Goal: Information Seeking & Learning: Learn about a topic

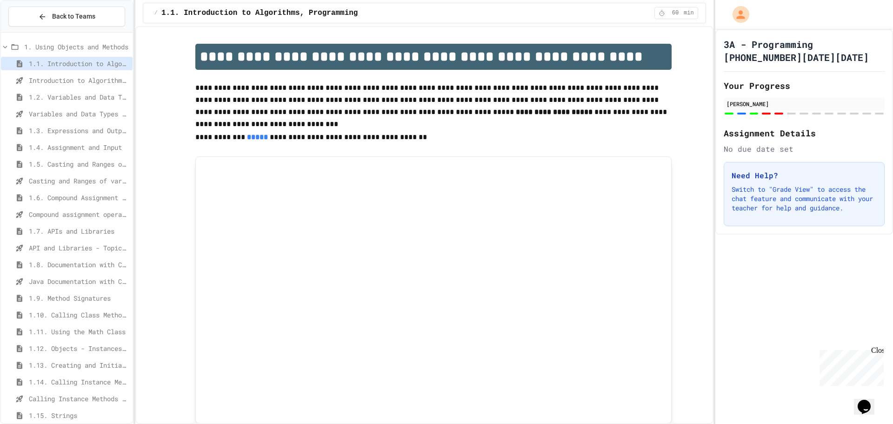
click at [55, 124] on div "1.3. Expressions and Output [New]" at bounding box center [67, 130] width 132 height 13
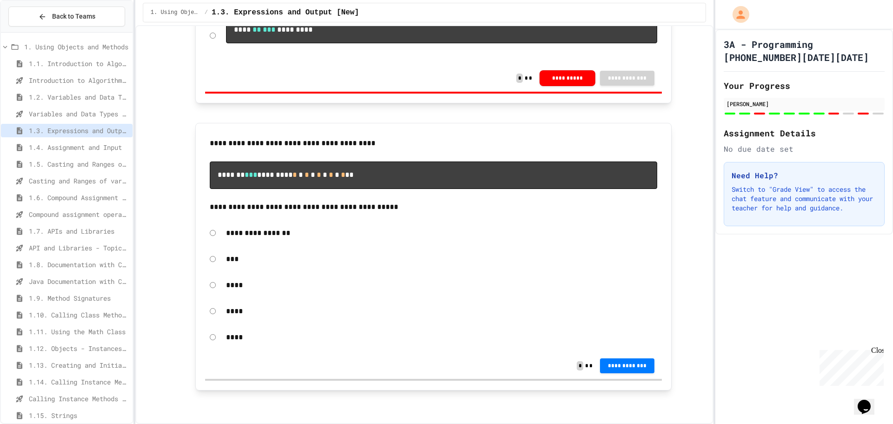
scroll to position [5817, 0]
click at [79, 113] on span "Variables and Data Types - Quiz" at bounding box center [79, 114] width 100 height 10
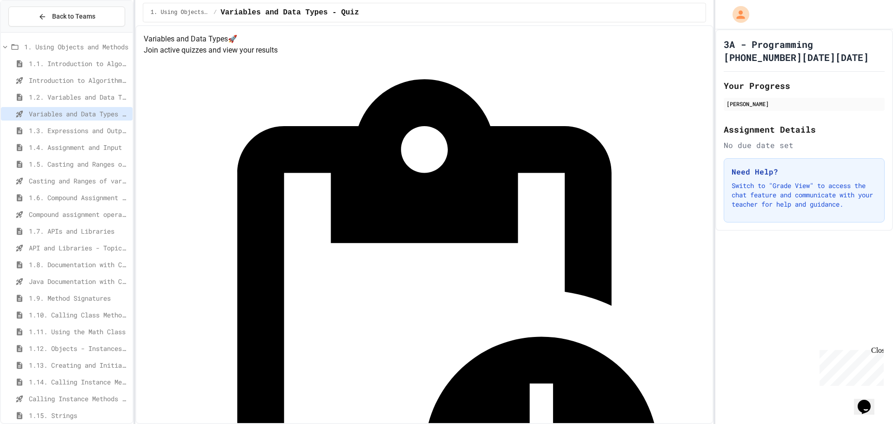
click at [35, 129] on span "1.3. Expressions and Output [New]" at bounding box center [79, 131] width 100 height 10
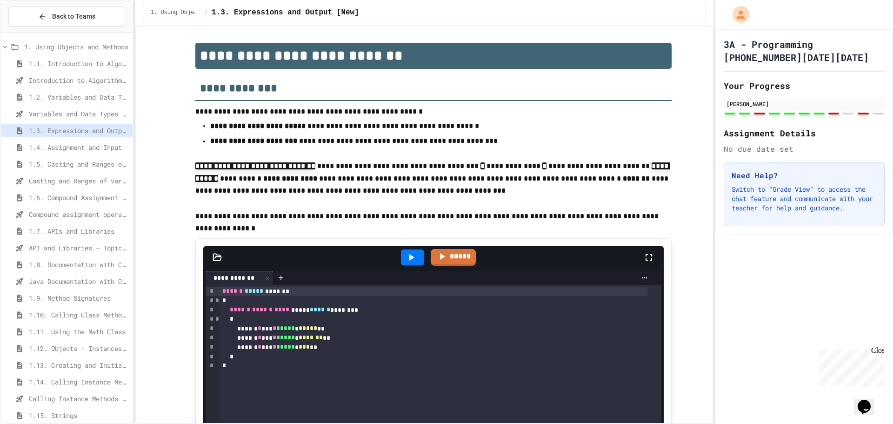
click at [30, 118] on span "Variables and Data Types - Quiz" at bounding box center [79, 114] width 100 height 10
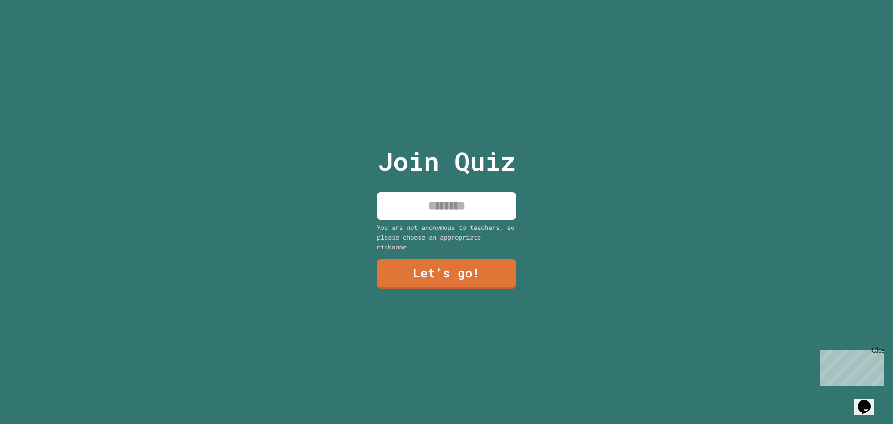
click at [447, 204] on input at bounding box center [446, 205] width 139 height 27
type input "*"
type input "*****"
drag, startPoint x: 506, startPoint y: 268, endPoint x: 501, endPoint y: 269, distance: 5.1
click at [501, 269] on link "Let's go!" at bounding box center [446, 273] width 139 height 31
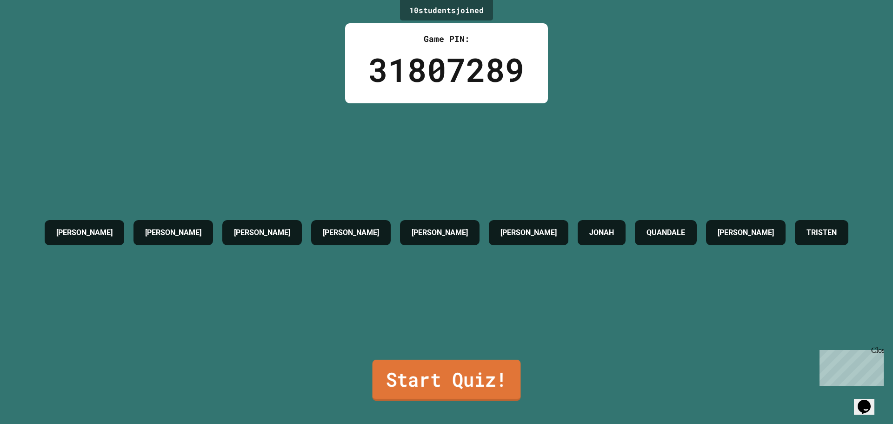
click at [478, 379] on link "Start Quiz!" at bounding box center [446, 379] width 148 height 41
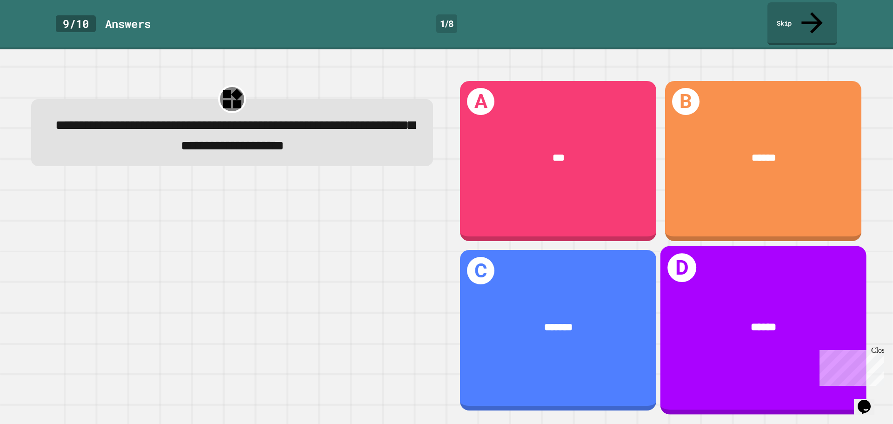
click at [727, 279] on div "D ******" at bounding box center [763, 330] width 206 height 168
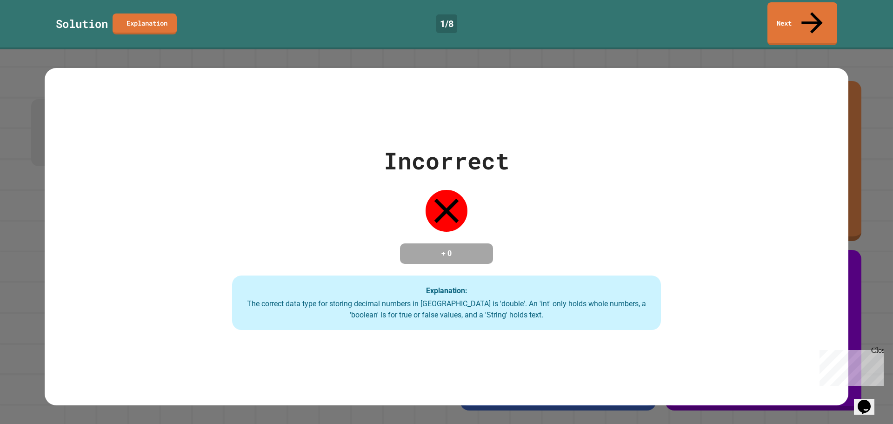
click at [722, 279] on div "Incorrect + 0 Explanation: The correct data type for storing decimal numbers in…" at bounding box center [446, 236] width 613 height 187
drag, startPoint x: 676, startPoint y: 280, endPoint x: 663, endPoint y: 281, distance: 13.0
click at [672, 281] on div "Incorrect + 0 Explanation: The correct data type for storing decimal numbers in…" at bounding box center [446, 236] width 613 height 187
click at [792, 23] on div "Solution Explanation 1 / 8 Next" at bounding box center [446, 23] width 893 height 43
click at [784, 13] on link "Next" at bounding box center [802, 23] width 69 height 44
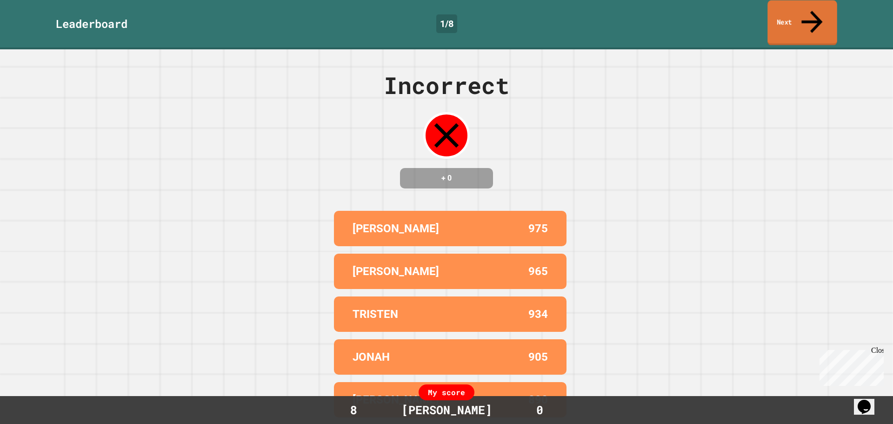
click at [814, 16] on link "Next" at bounding box center [801, 22] width 69 height 45
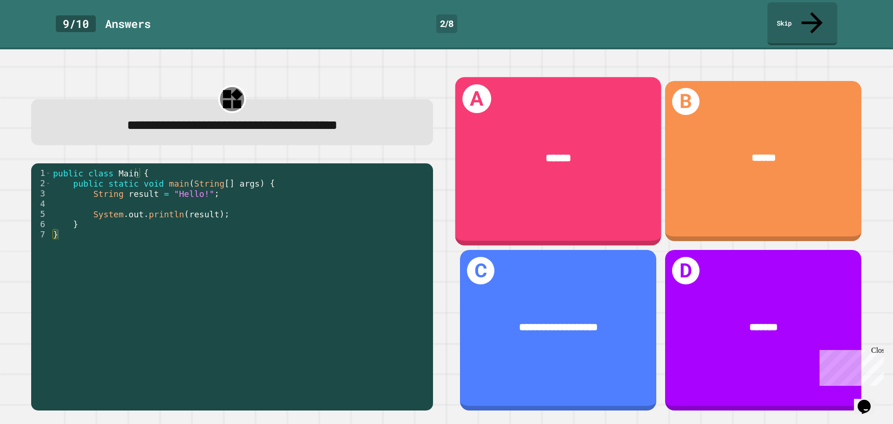
click at [530, 177] on div "A ******" at bounding box center [558, 161] width 206 height 168
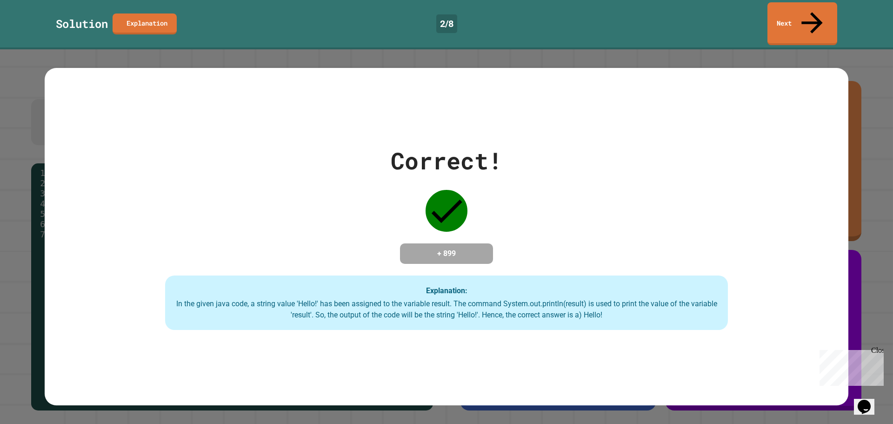
click at [526, 179] on div "Correct! + 899 Explanation: In the given java code, a string value 'Hello!' has…" at bounding box center [447, 236] width 804 height 187
click at [804, 21] on link "Next" at bounding box center [802, 22] width 64 height 45
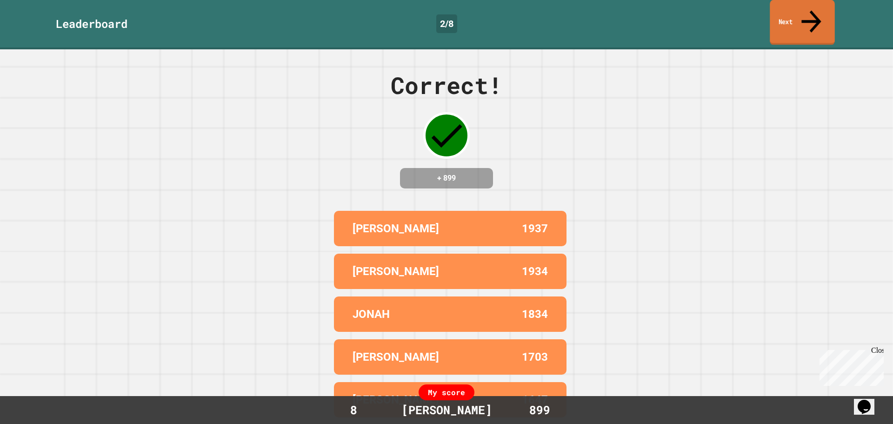
click at [833, 13] on link "Next" at bounding box center [802, 22] width 65 height 45
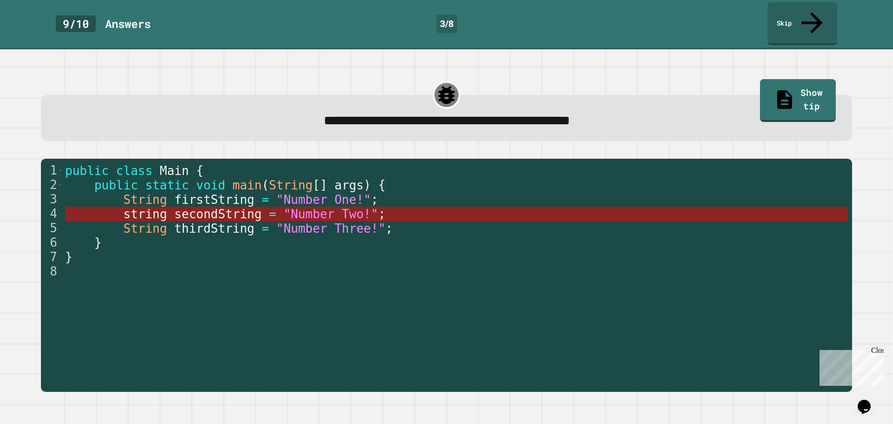
click at [156, 207] on span "string" at bounding box center [145, 214] width 44 height 14
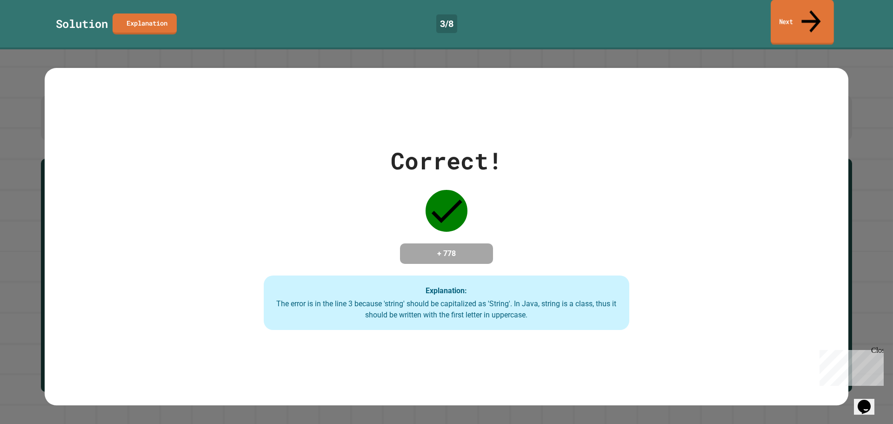
click at [770, 20] on link "Next" at bounding box center [801, 22] width 63 height 45
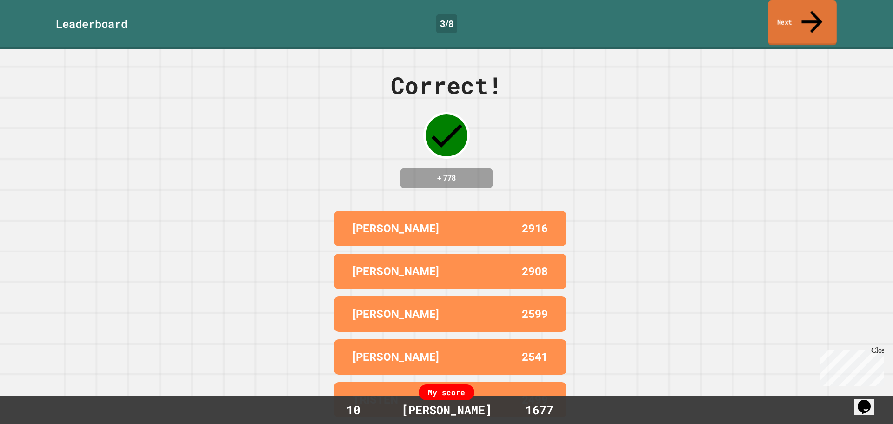
click at [805, 22] on link "Next" at bounding box center [802, 22] width 69 height 45
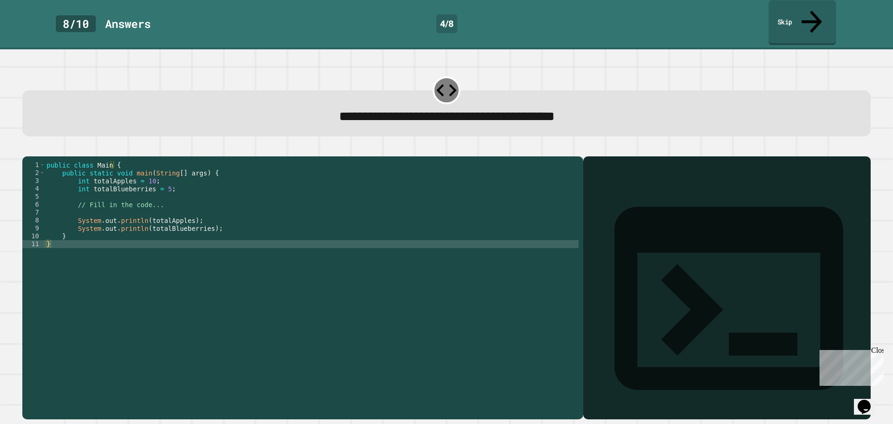
click at [786, 7] on link "Skip" at bounding box center [801, 22] width 67 height 45
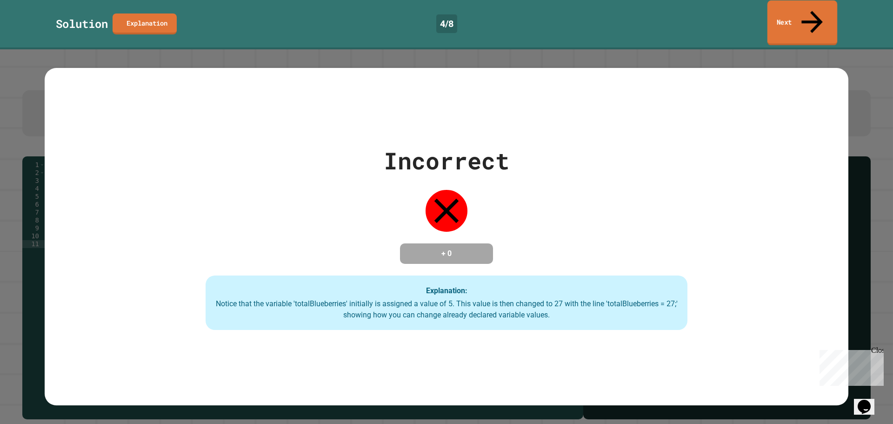
click at [822, 5] on link "Next" at bounding box center [802, 22] width 70 height 45
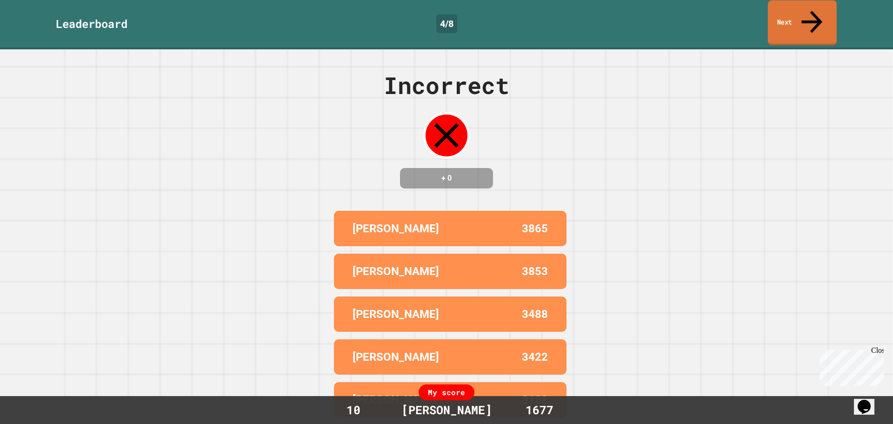
click at [805, 18] on link "Next" at bounding box center [802, 22] width 69 height 45
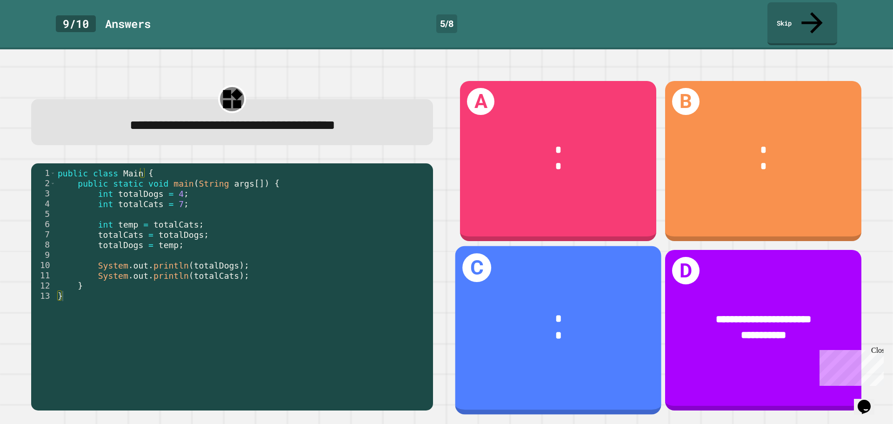
click at [555, 313] on span "*" at bounding box center [558, 318] width 7 height 11
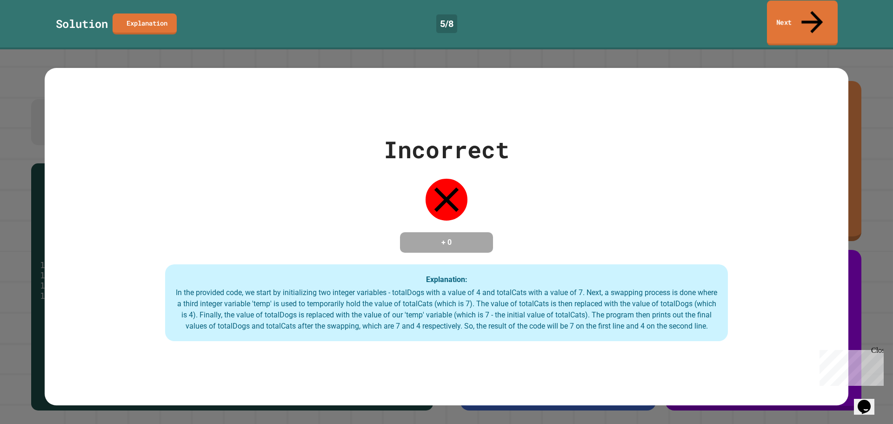
click at [783, 16] on link "Next" at bounding box center [802, 22] width 71 height 45
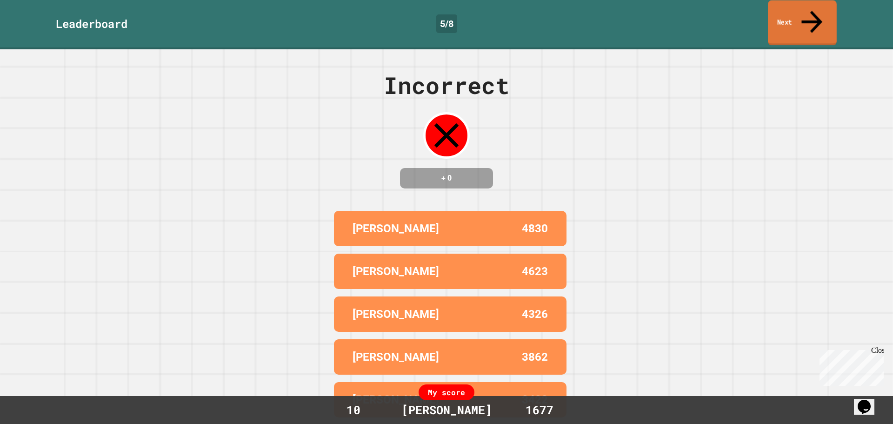
click at [795, 20] on link "Next" at bounding box center [802, 22] width 69 height 45
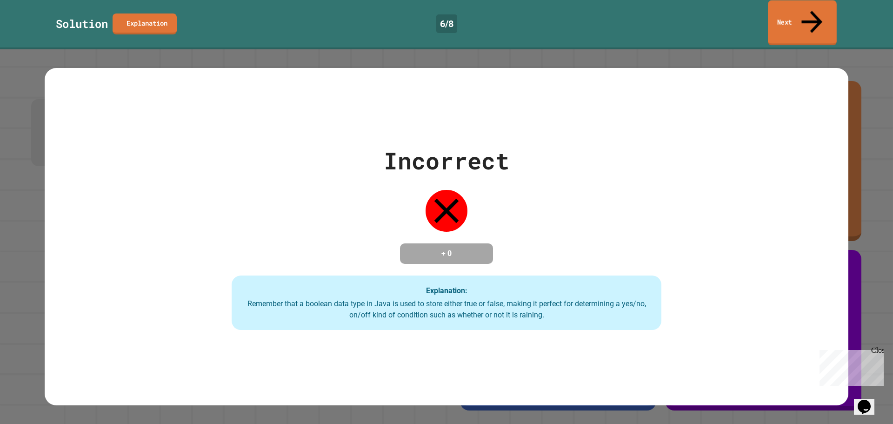
click at [794, 19] on link "Next" at bounding box center [802, 22] width 69 height 45
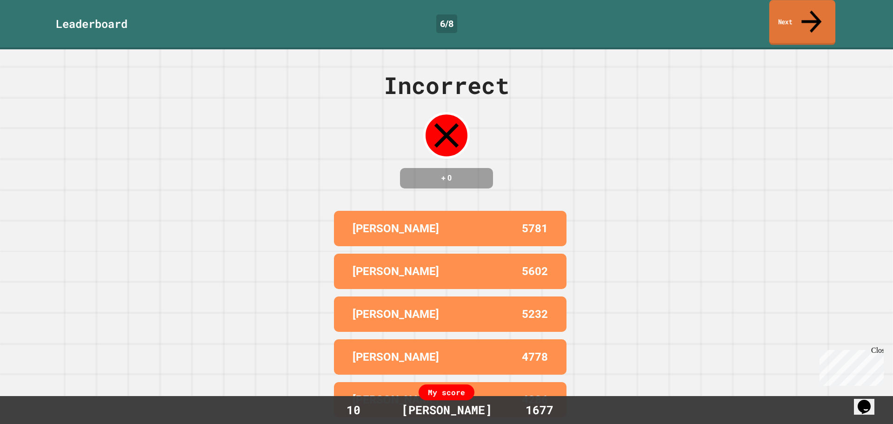
click at [810, 12] on icon at bounding box center [812, 21] width 30 height 33
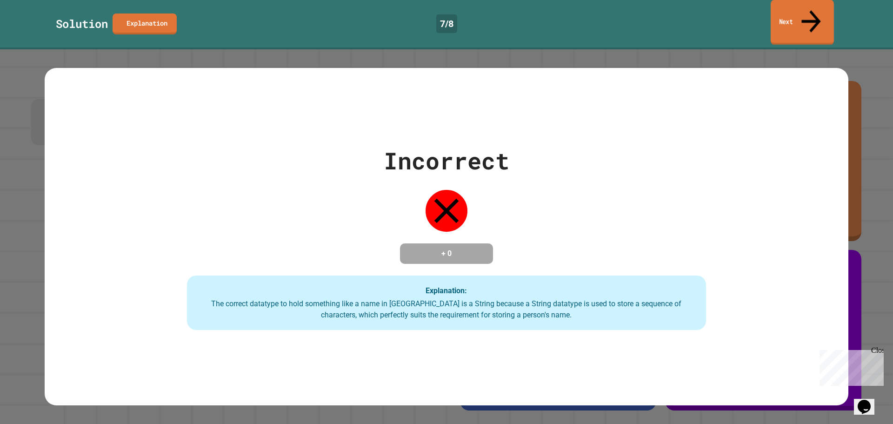
click at [809, 16] on link "Next" at bounding box center [801, 22] width 63 height 45
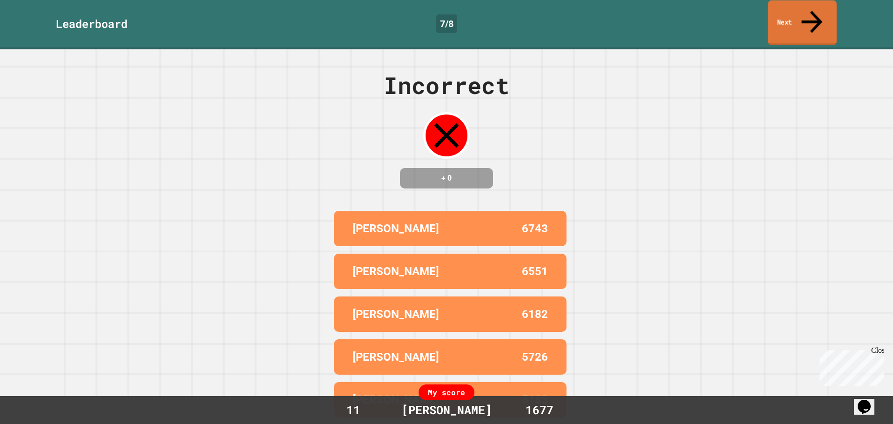
click at [787, 8] on link "Next" at bounding box center [802, 22] width 69 height 45
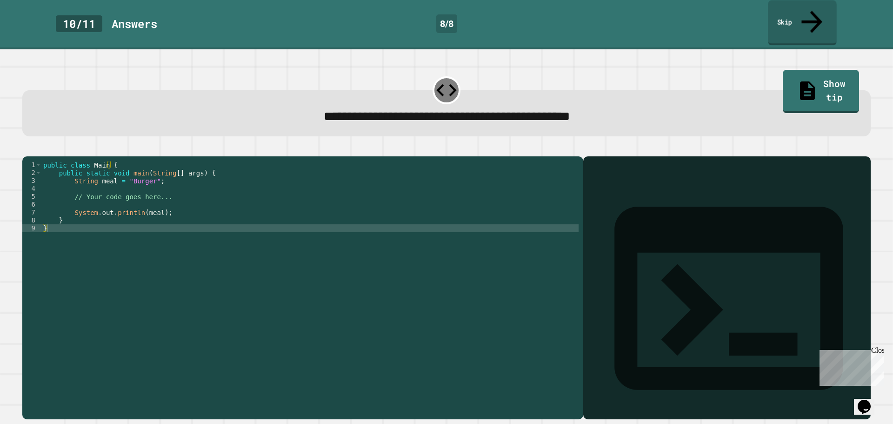
click at [791, 15] on link "Skip" at bounding box center [802, 22] width 69 height 45
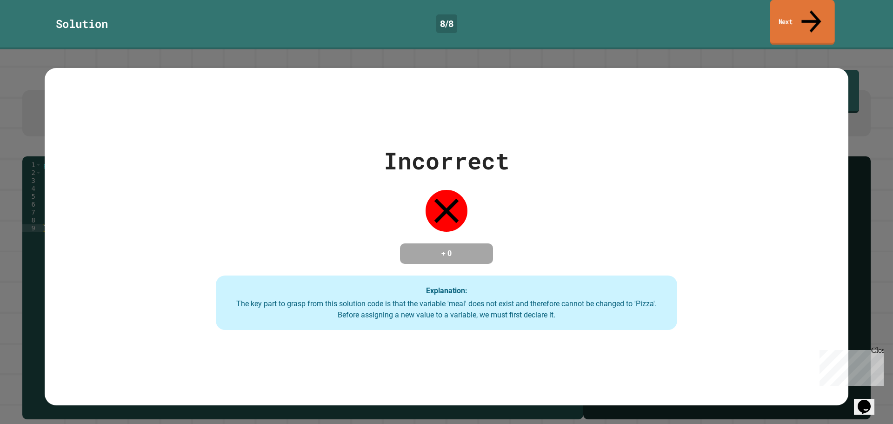
click at [810, 8] on icon at bounding box center [811, 21] width 29 height 33
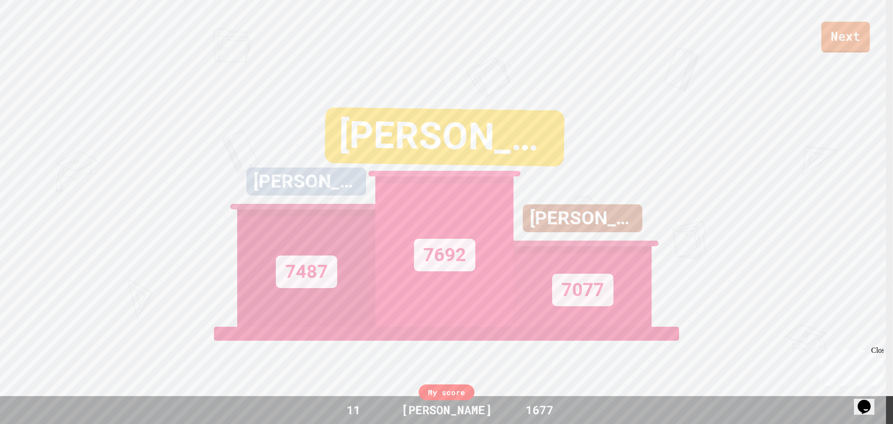
click at [849, 37] on link "Next" at bounding box center [845, 37] width 48 height 31
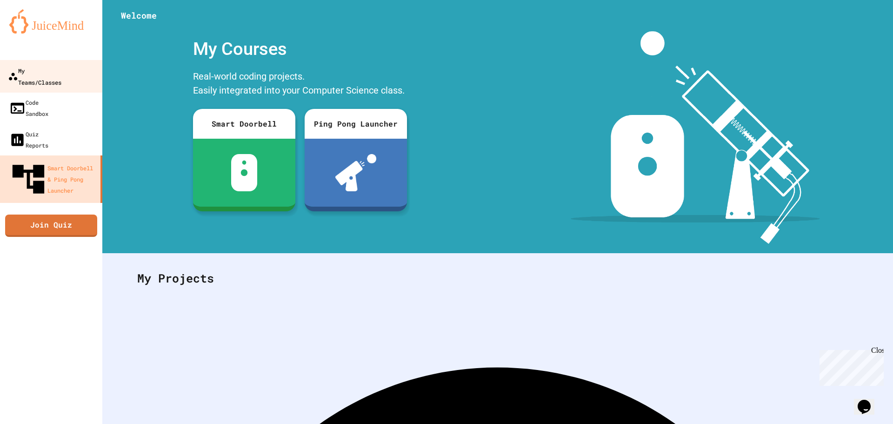
click at [40, 76] on div "My Teams/Classes" at bounding box center [34, 76] width 53 height 23
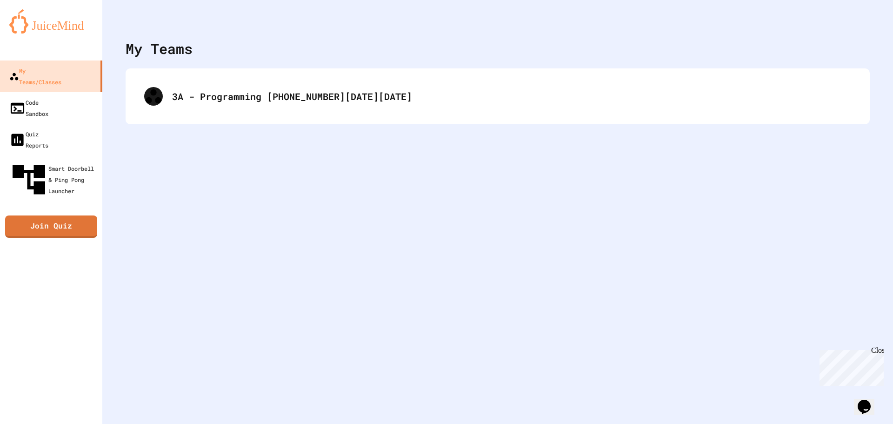
click at [306, 125] on div "My Teams 3A - Programming [PHONE_NUMBER][DATE][DATE]" at bounding box center [497, 212] width 790 height 424
click at [306, 118] on div "3A - Programming [PHONE_NUMBER][DATE][DATE]" at bounding box center [498, 96] width 744 height 56
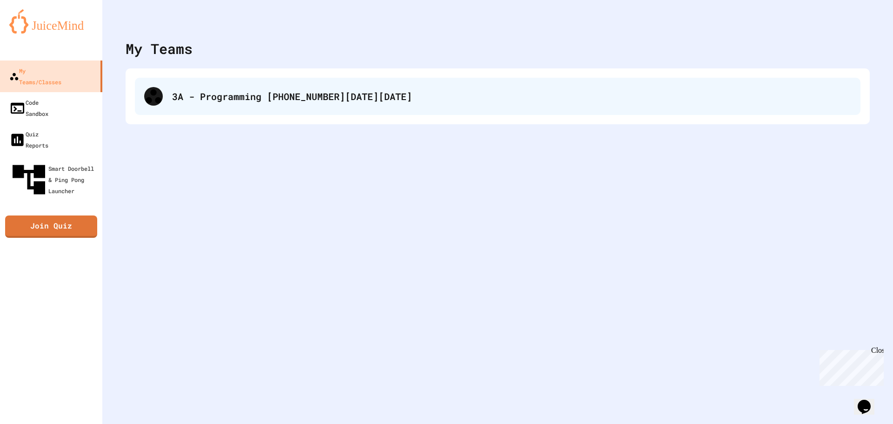
click at [311, 109] on div "3A - Programming [PHONE_NUMBER][DATE][DATE]" at bounding box center [497, 96] width 725 height 37
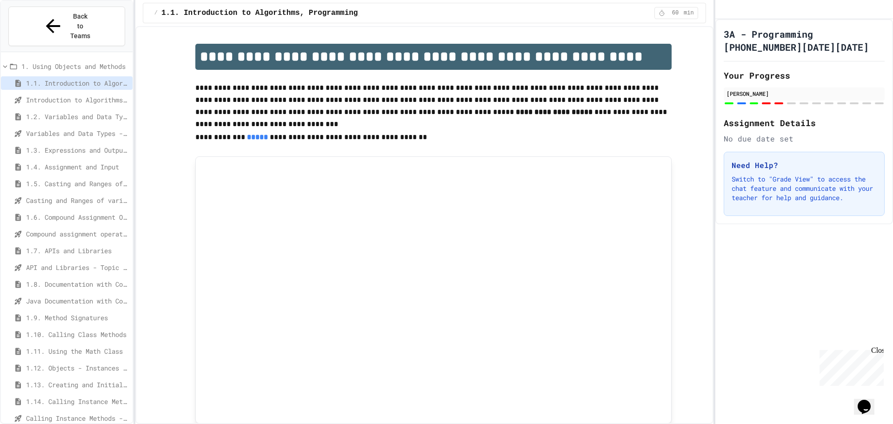
click at [63, 95] on span "Introduction to Algorithms, Programming, and Compilers" at bounding box center [77, 100] width 103 height 10
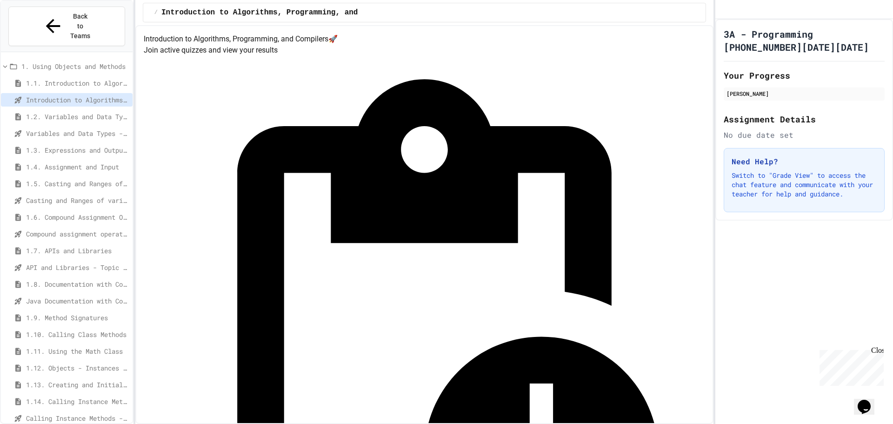
click at [50, 145] on span "1.3. Expressions and Output [New]" at bounding box center [77, 150] width 103 height 10
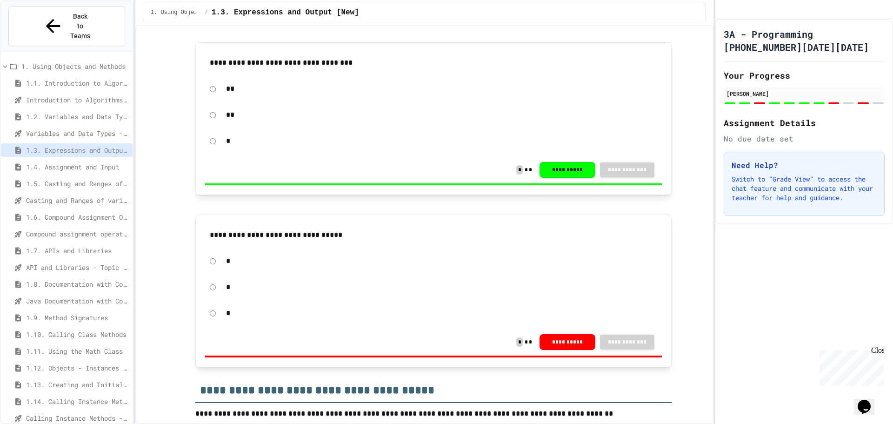
scroll to position [5817, 0]
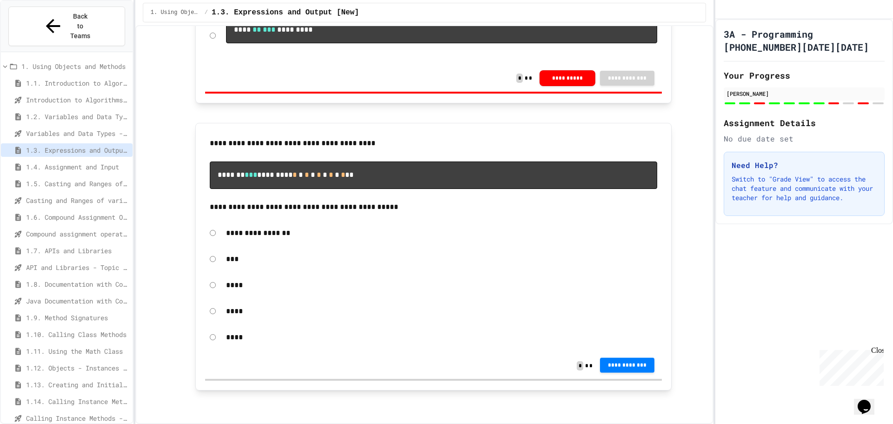
click at [636, 372] on button "**********" at bounding box center [627, 364] width 55 height 15
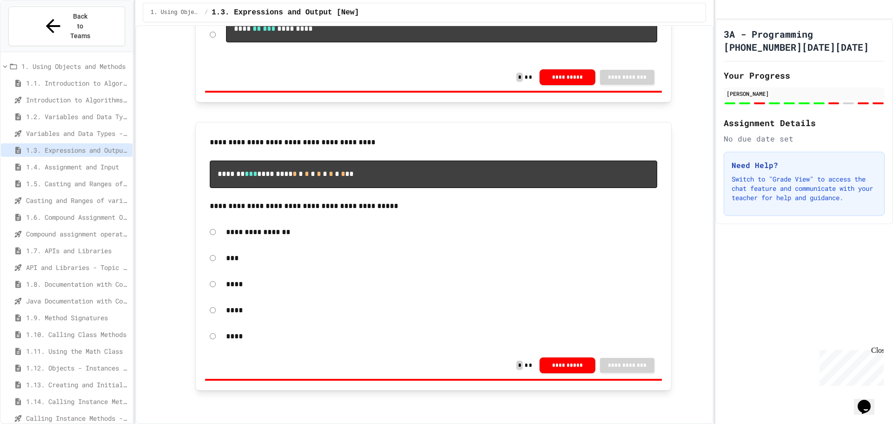
click at [50, 162] on span "1.4. Assignment and Input" at bounding box center [77, 167] width 103 height 10
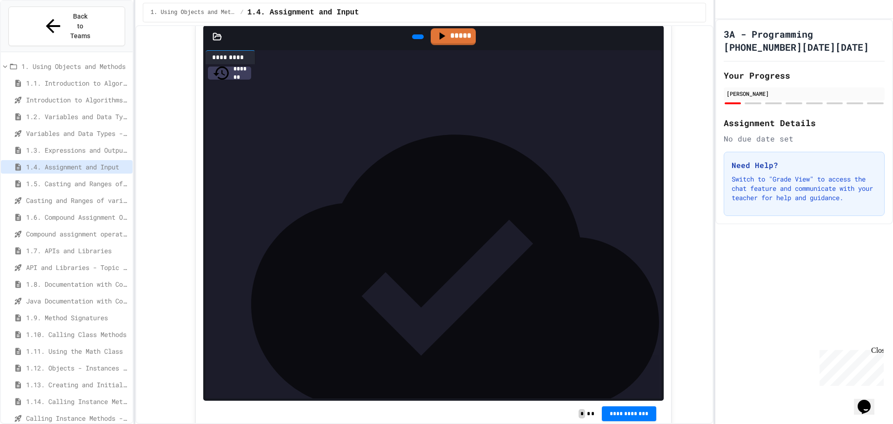
scroll to position [1727, 0]
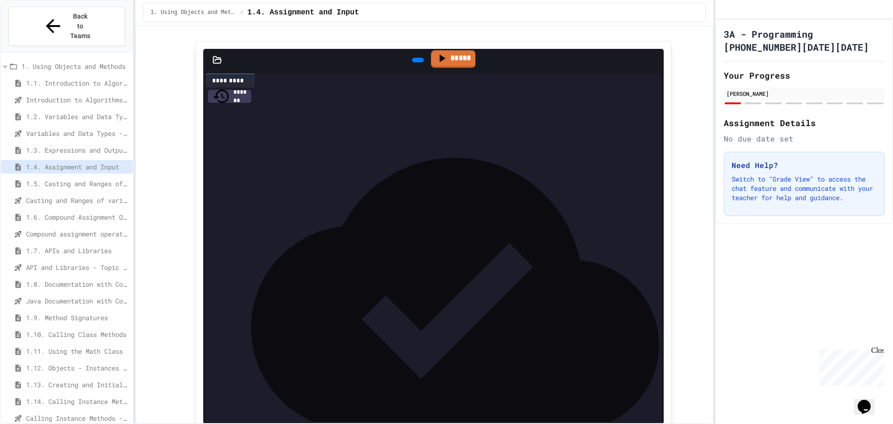
click at [449, 68] on link "*****" at bounding box center [453, 59] width 45 height 18
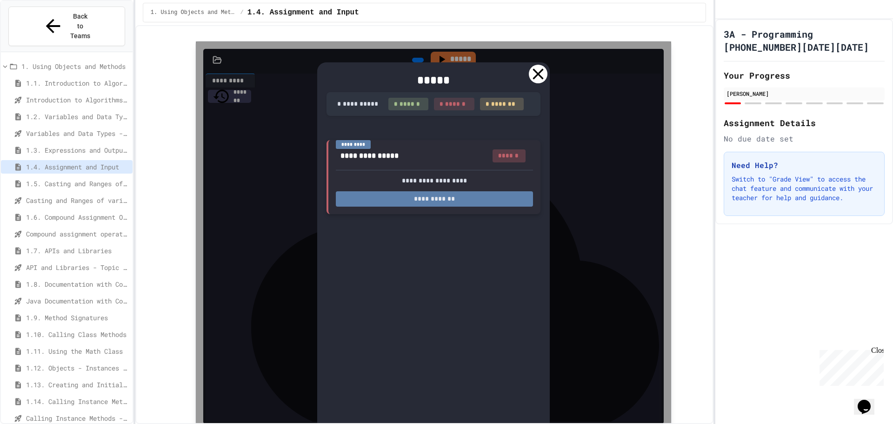
click at [438, 206] on button "**********" at bounding box center [434, 198] width 197 height 15
click at [541, 83] on div at bounding box center [538, 74] width 19 height 19
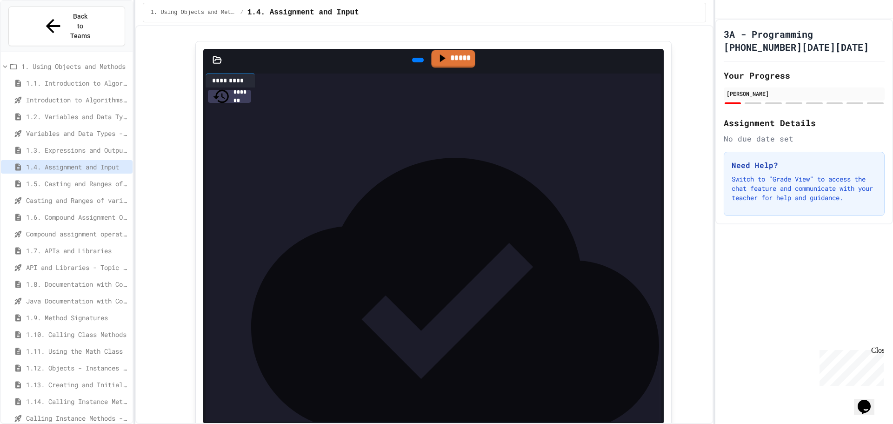
click at [456, 68] on link "*****" at bounding box center [454, 59] width 44 height 18
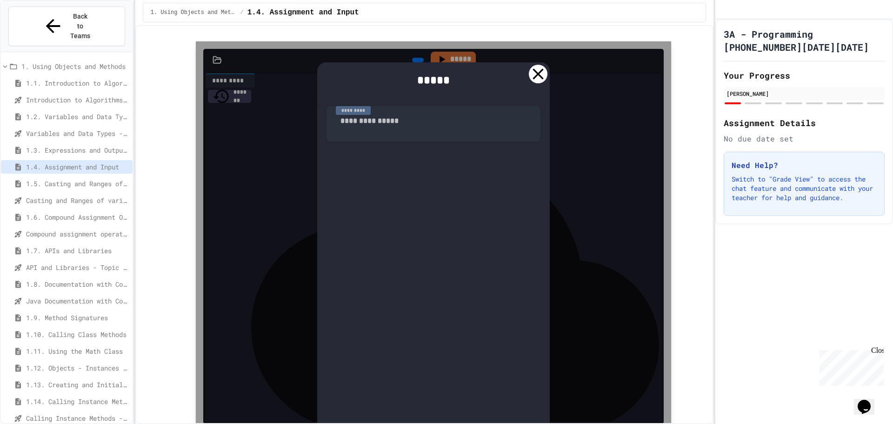
click at [539, 83] on div at bounding box center [538, 74] width 19 height 19
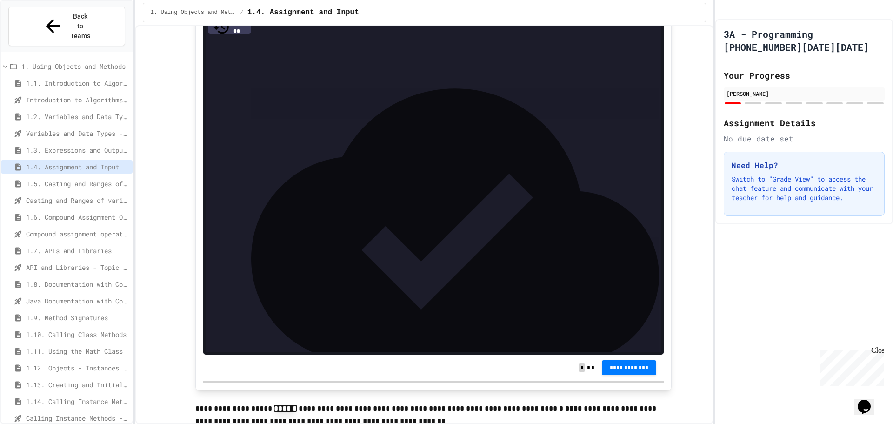
scroll to position [1774, 0]
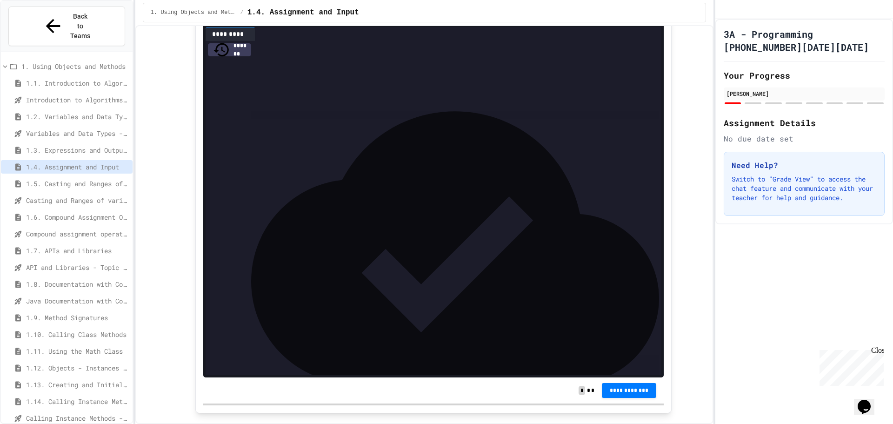
click at [254, 87] on span "***" at bounding box center [248, 84] width 11 height 7
click at [441, 15] on icon at bounding box center [443, 11] width 5 height 8
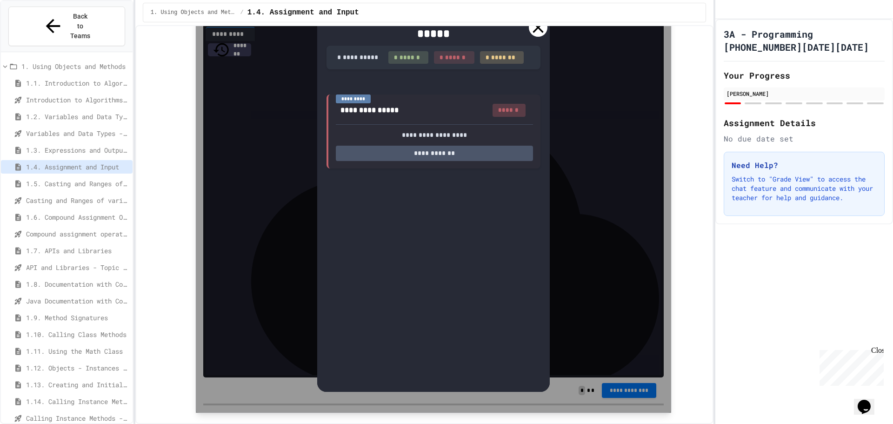
click at [531, 37] on icon at bounding box center [538, 27] width 19 height 19
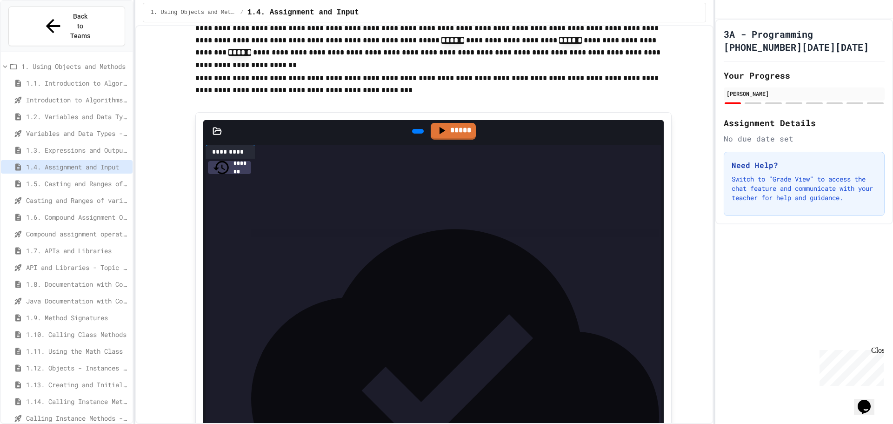
scroll to position [1634, 0]
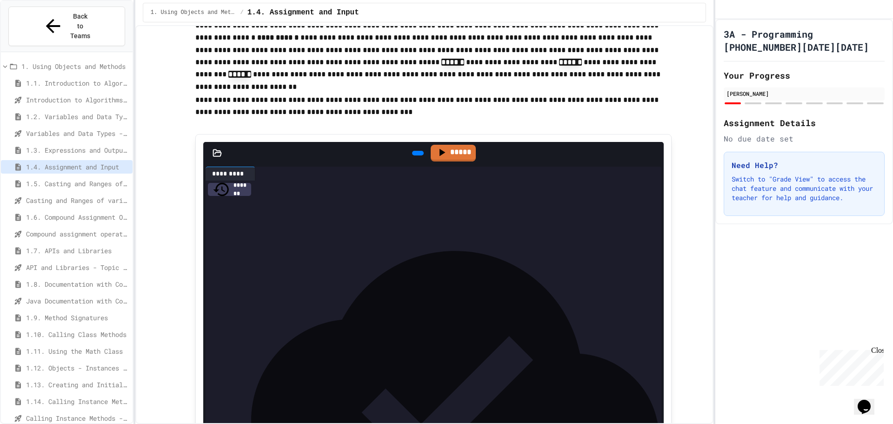
click at [417, 153] on icon at bounding box center [417, 153] width 0 height 0
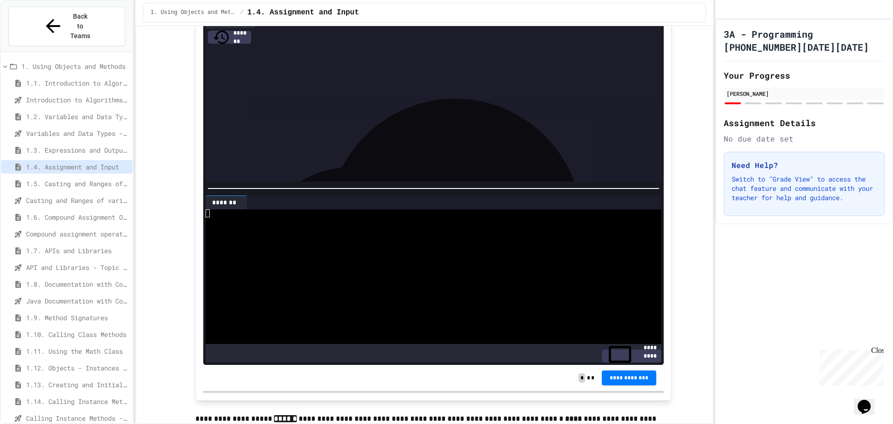
scroll to position [1774, 0]
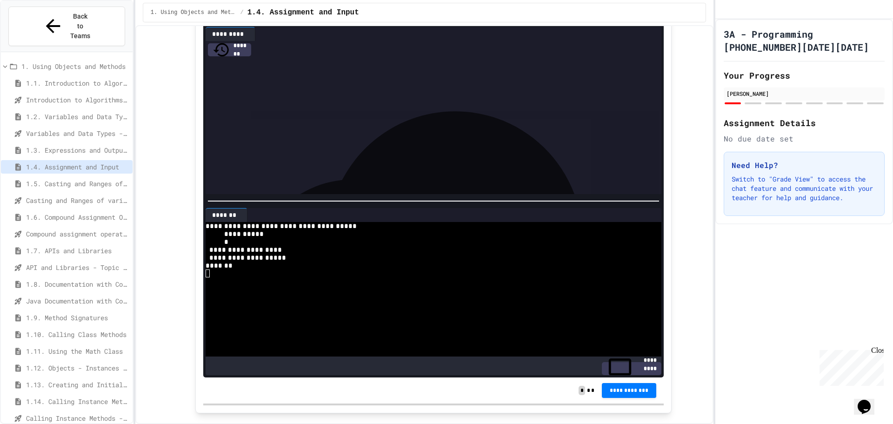
click at [254, 87] on span "***" at bounding box center [248, 84] width 11 height 7
click at [406, 21] on div at bounding box center [417, 14] width 23 height 16
click at [274, 89] on div "*** * * * *" at bounding box center [434, 84] width 426 height 9
click at [280, 87] on span "*" at bounding box center [278, 84] width 4 height 7
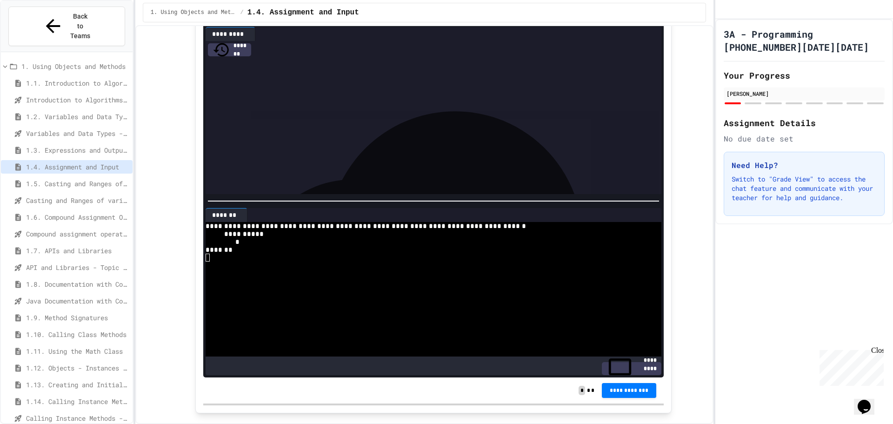
click at [415, 21] on div at bounding box center [417, 14] width 23 height 16
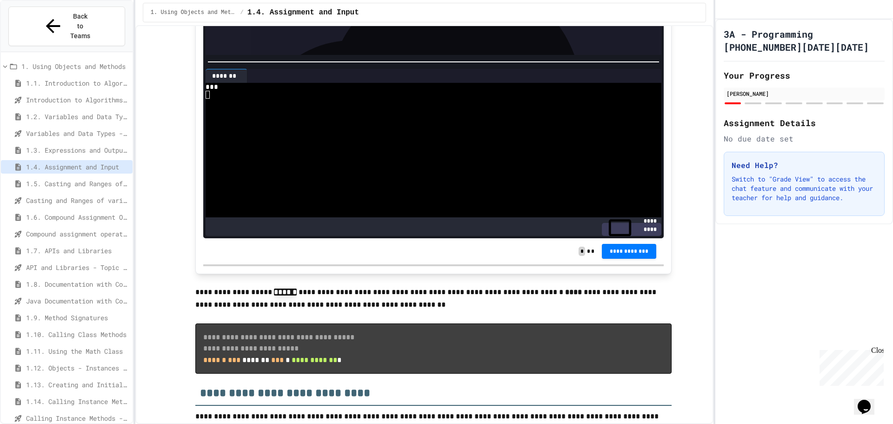
scroll to position [1913, 0]
click at [634, 254] on span "**********" at bounding box center [629, 249] width 40 height 7
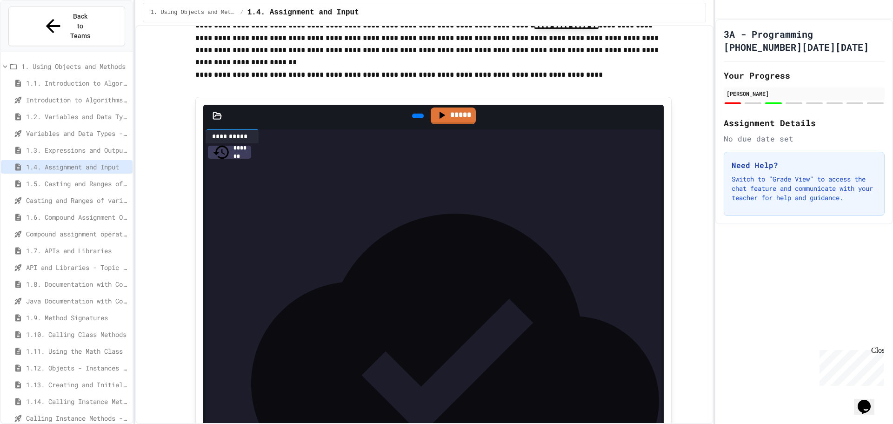
scroll to position [2332, 0]
